Goal: Communication & Community: Ask a question

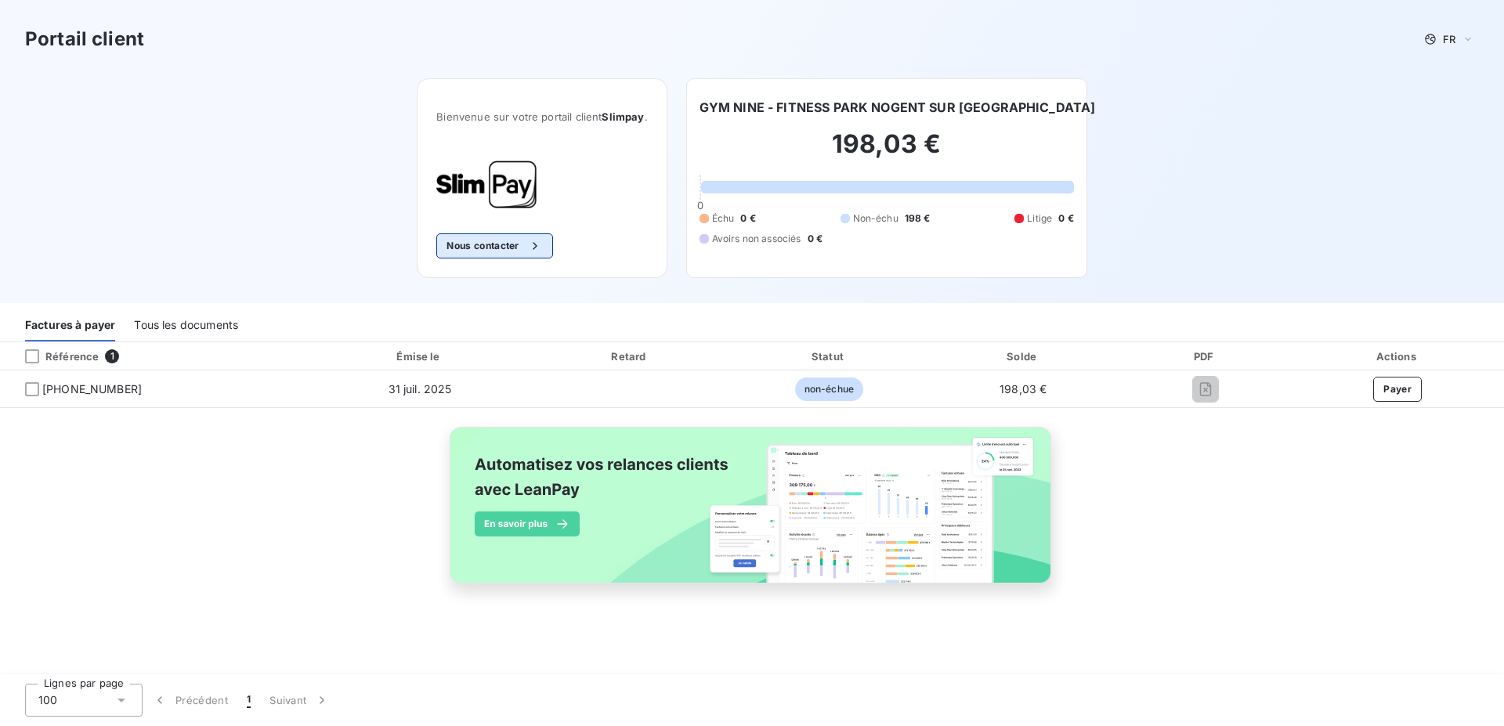
click at [511, 246] on button "Nous contacter" at bounding box center [494, 245] width 116 height 25
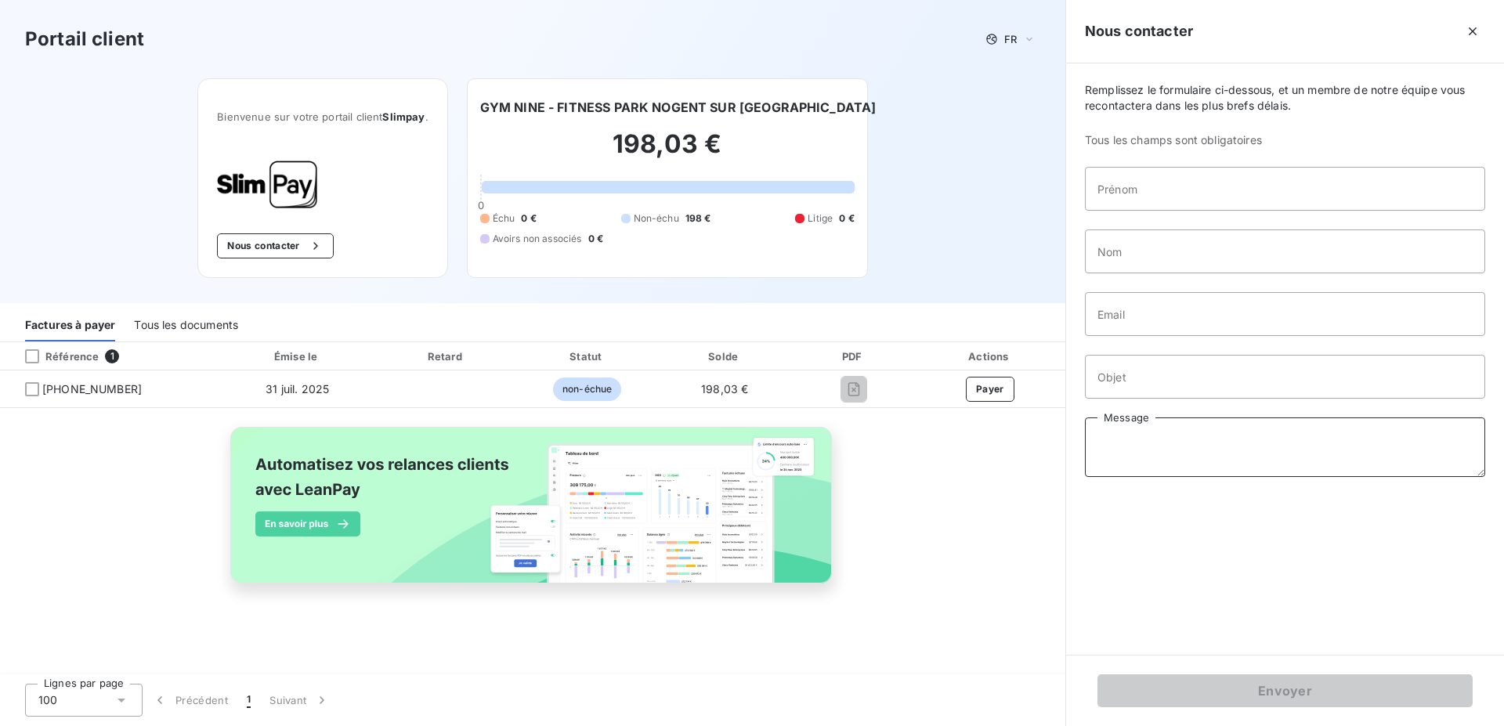
click at [1156, 446] on textarea "Message" at bounding box center [1285, 447] width 400 height 60
paste textarea "Bonjour, Nous ne recevons plus les factures depuis [DATE]. Merci de bien vouloi…"
type textarea "Bonjour, Nous ne recevons plus les factures depuis [DATE]. Merci de bien vouloi…"
drag, startPoint x: 1150, startPoint y: 378, endPoint x: 1331, endPoint y: 356, distance: 182.3
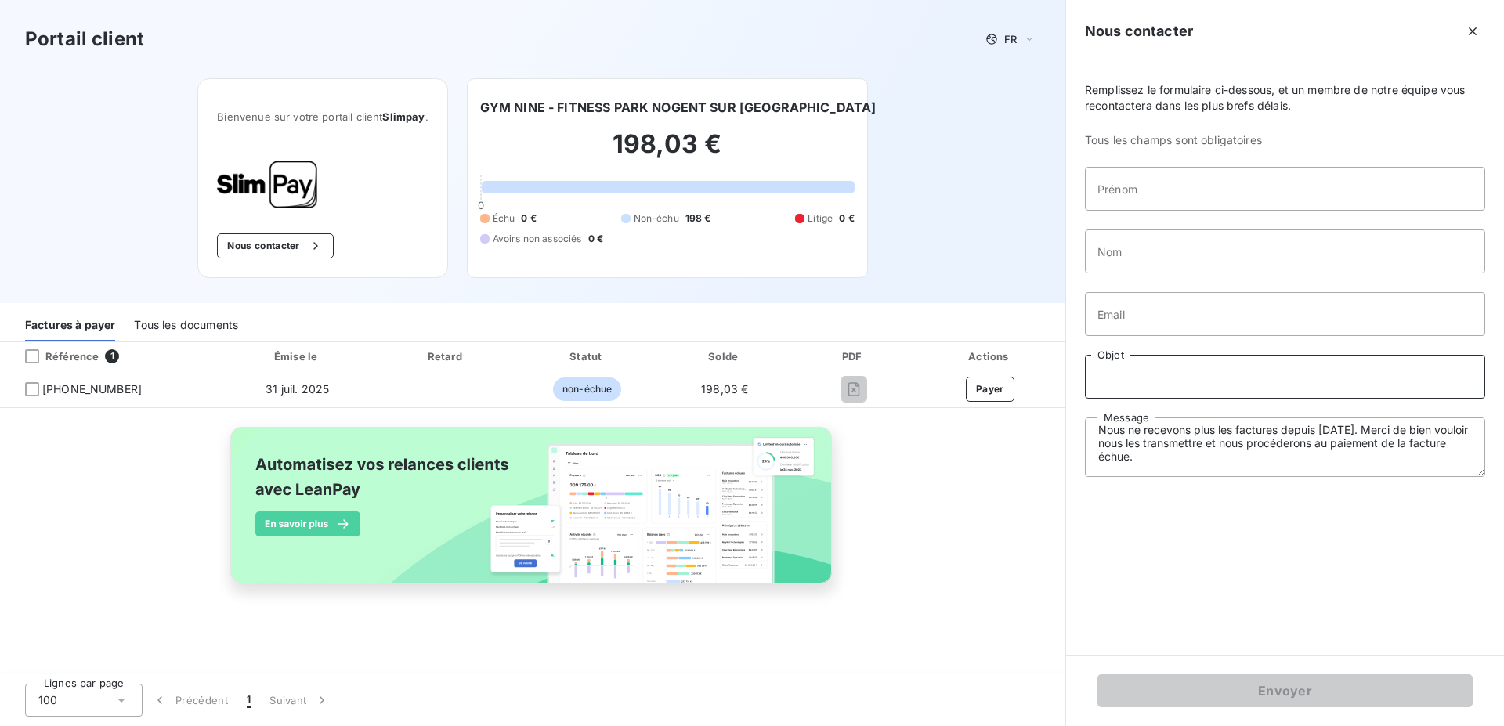
click at [1151, 378] on input "Objet" at bounding box center [1285, 377] width 400 height 44
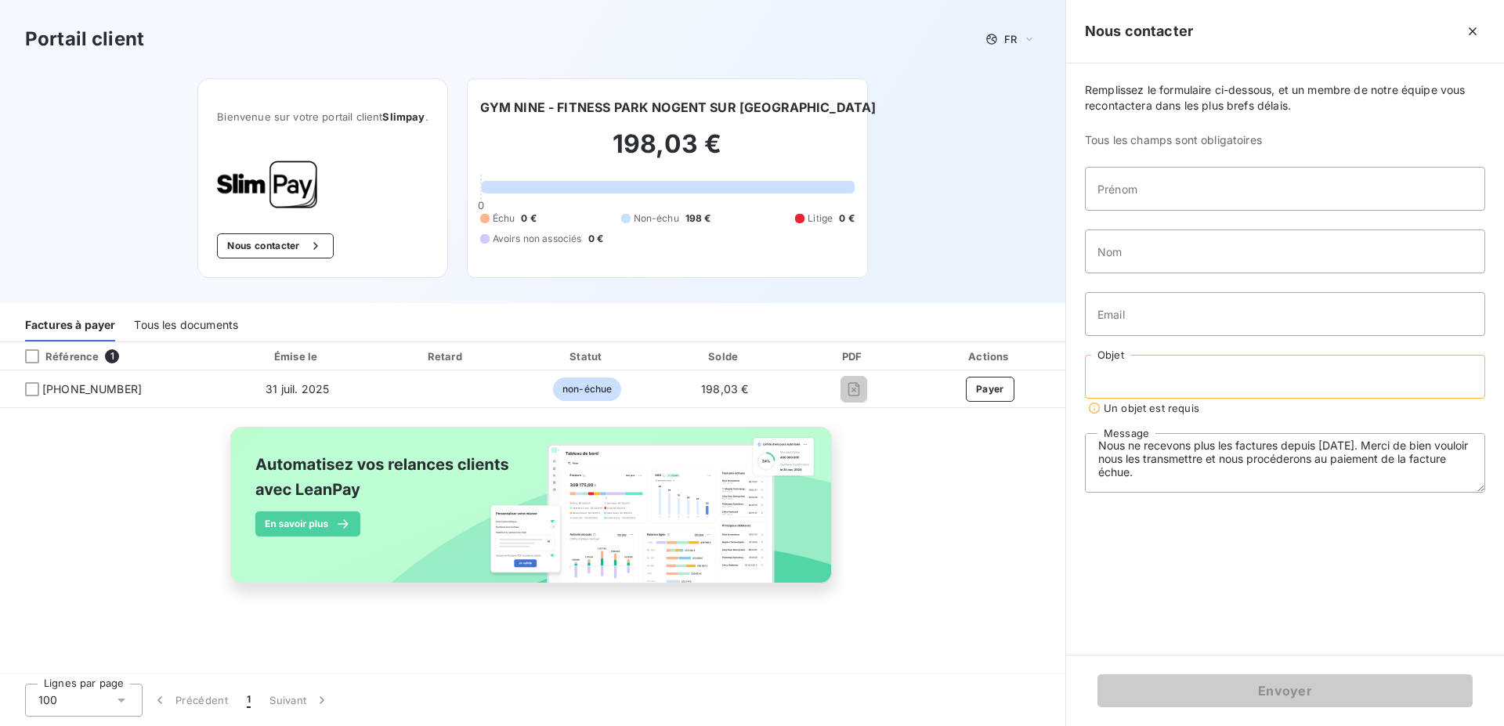
click at [1166, 373] on input "Objet" at bounding box center [1285, 377] width 400 height 44
paste input "FACTURES NON PARVENUE"
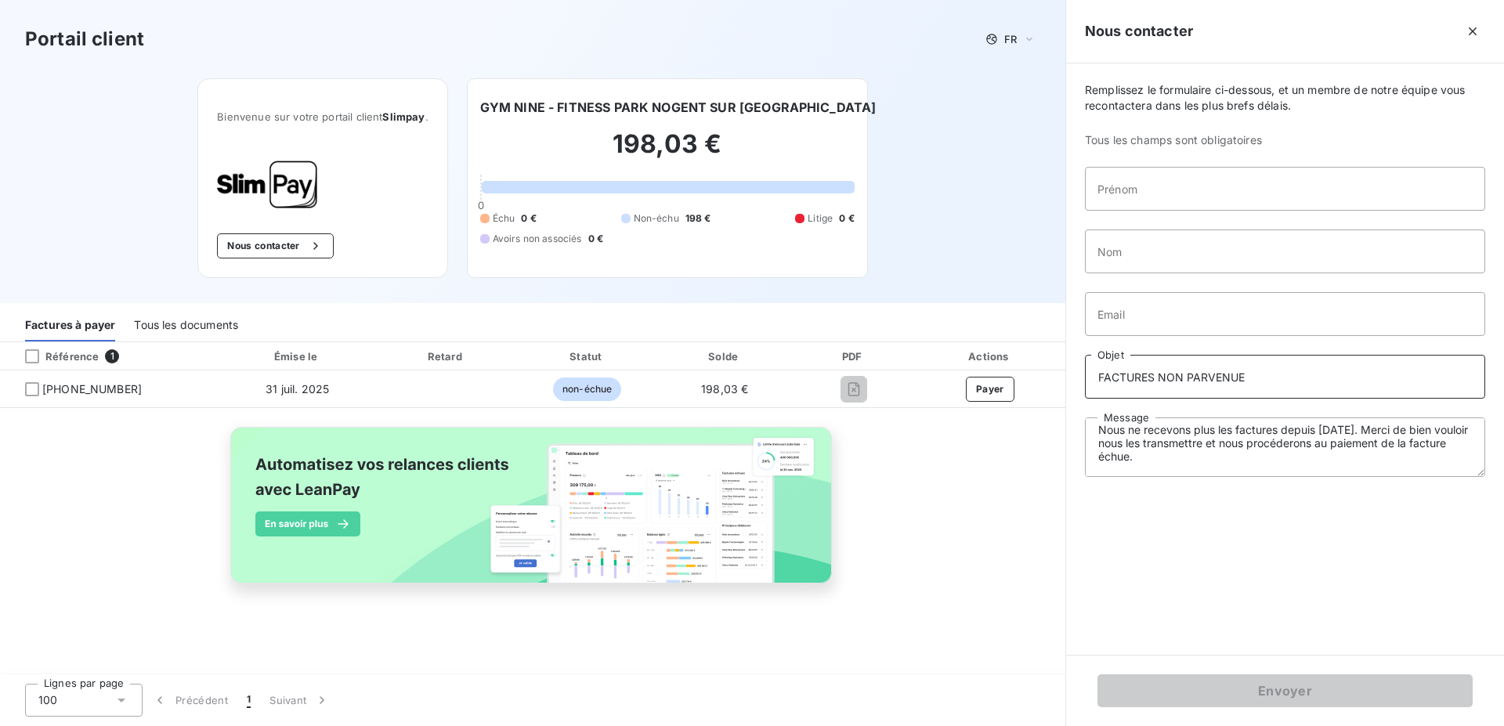
type input "FACTURES NON PARVENUE"
click at [1131, 309] on input "Email" at bounding box center [1285, 314] width 400 height 44
type input "[EMAIL_ADDRESS][DOMAIN_NAME]"
click at [1129, 255] on input "Nom" at bounding box center [1285, 251] width 400 height 44
type input "SESTITOT"
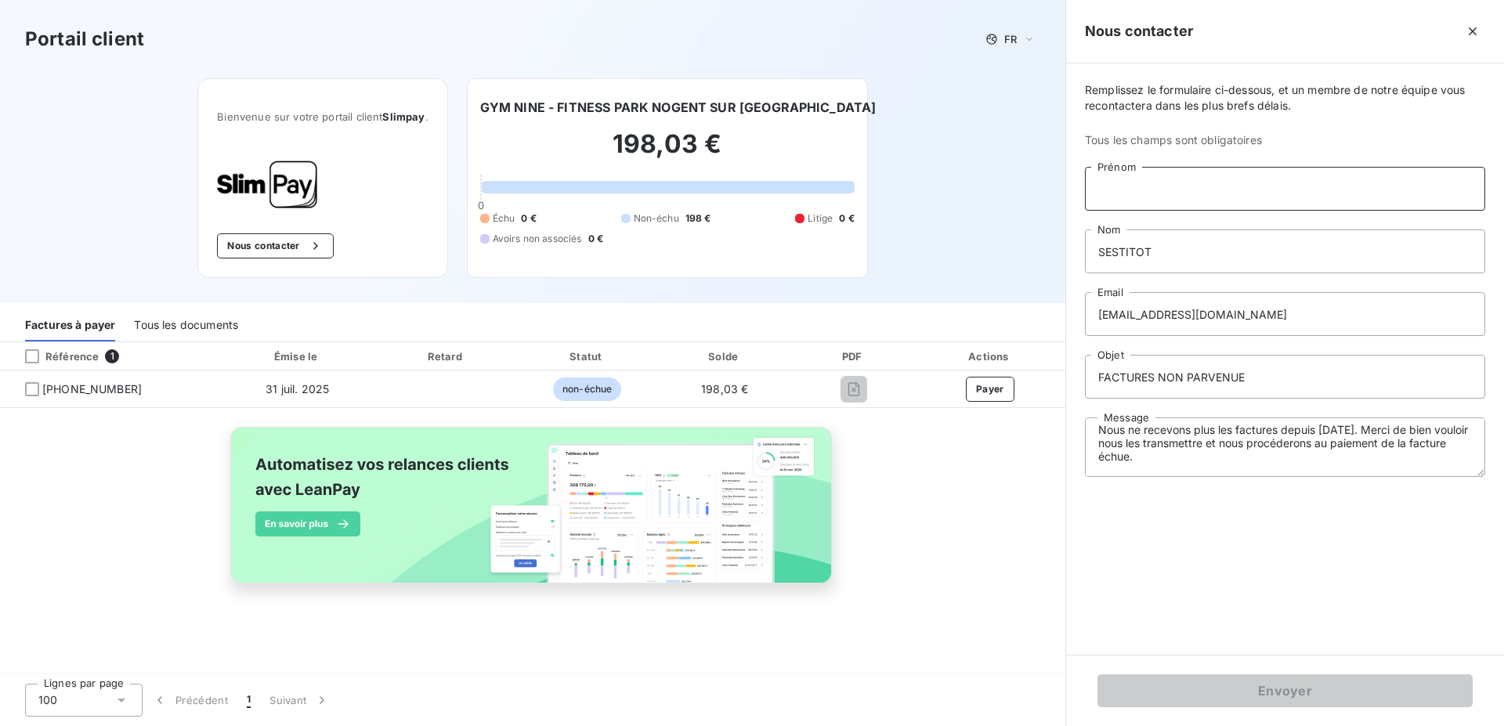
click at [1128, 202] on input "Prénom" at bounding box center [1285, 189] width 400 height 44
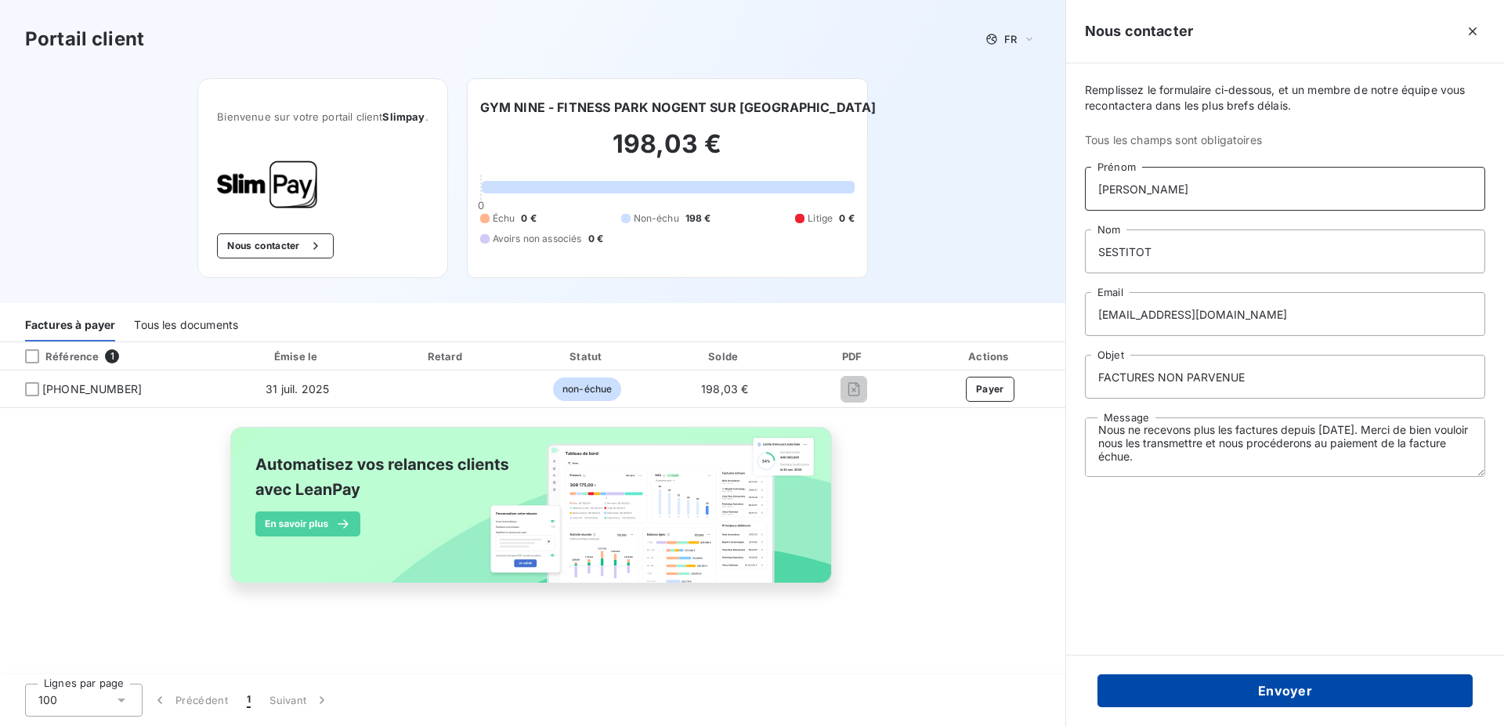
type input "[PERSON_NAME]"
click at [1271, 690] on button "Envoyer" at bounding box center [1284, 690] width 375 height 33
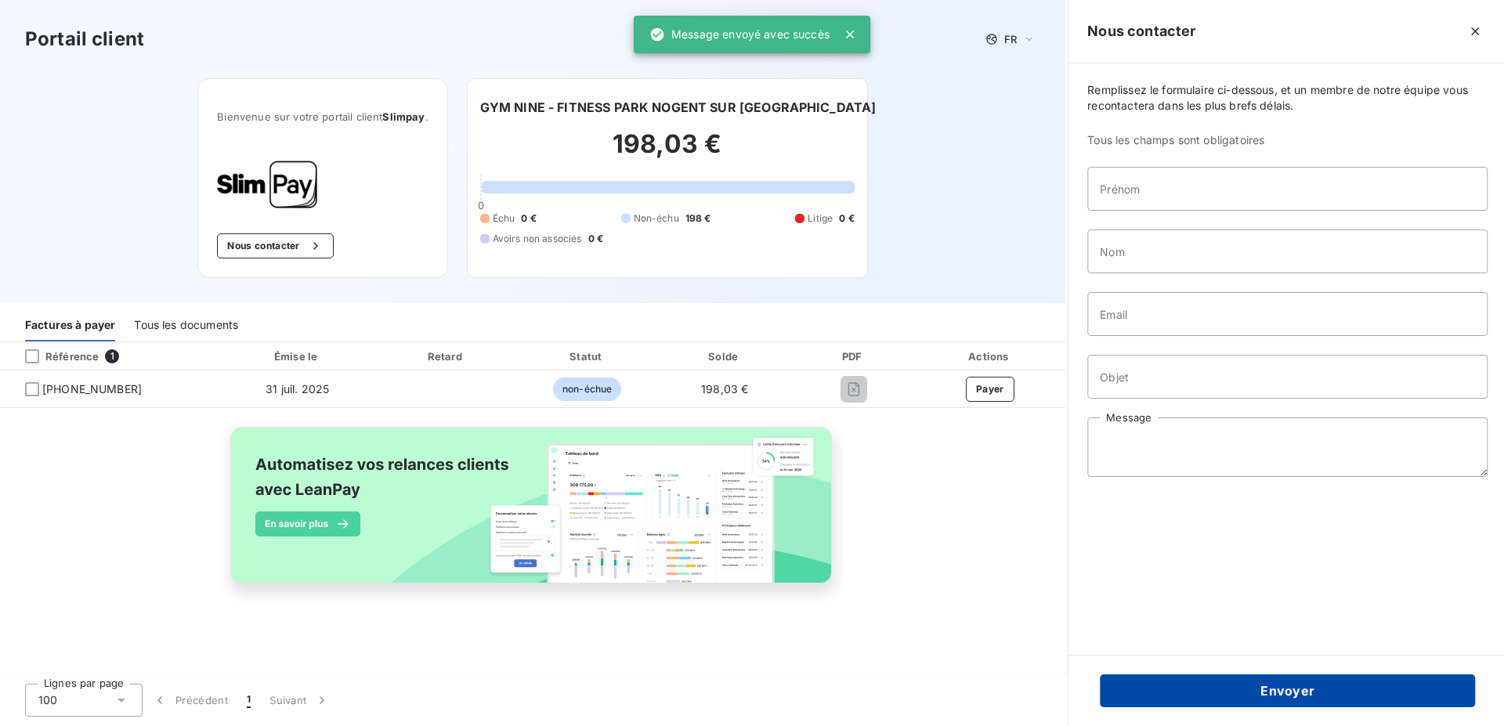
scroll to position [0, 0]
